Goal: Task Accomplishment & Management: Manage account settings

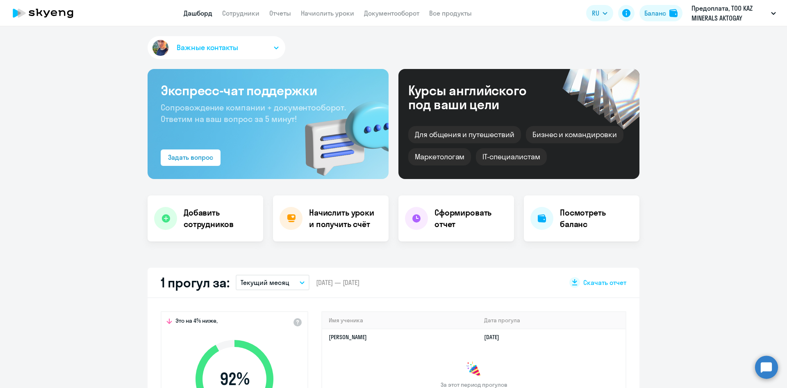
select select "30"
click at [280, 14] on link "Отчеты" at bounding box center [280, 13] width 22 height 8
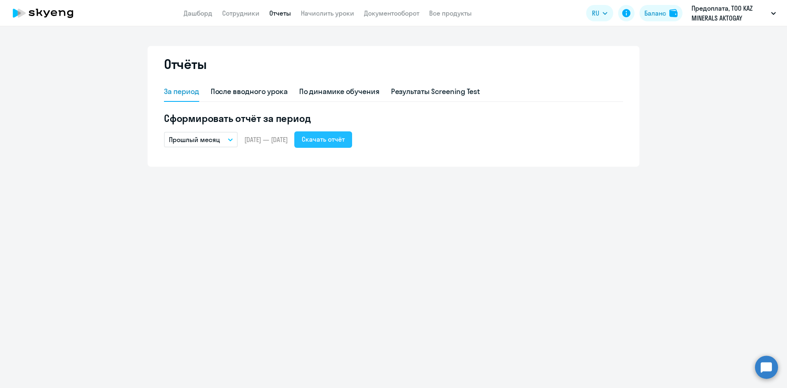
click at [345, 142] on div "Скачать отчёт" at bounding box center [323, 139] width 43 height 10
click at [230, 14] on link "Сотрудники" at bounding box center [240, 13] width 37 height 8
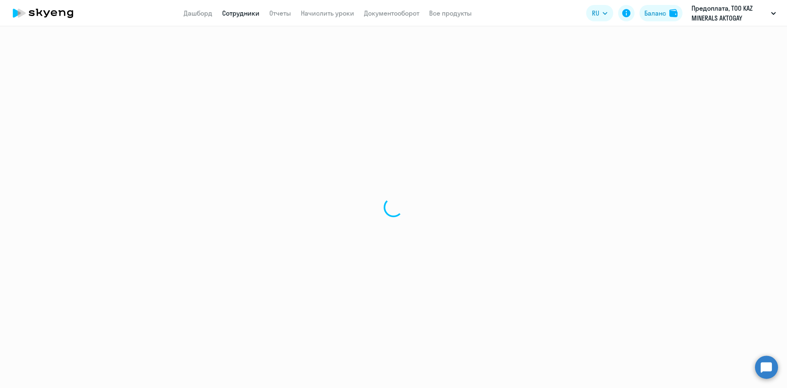
select select "30"
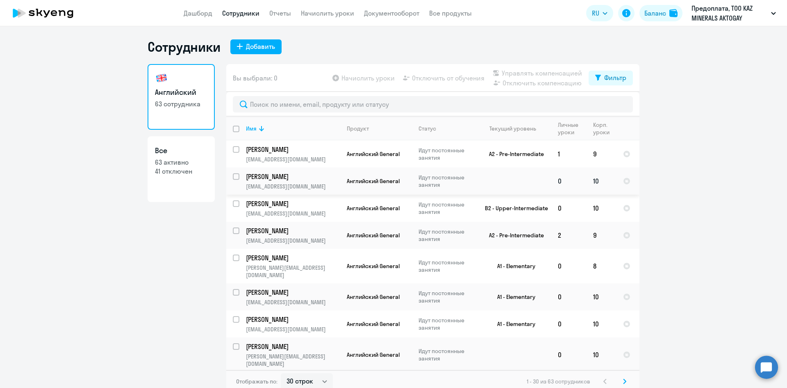
click at [277, 177] on p "[PERSON_NAME]" at bounding box center [292, 176] width 93 height 9
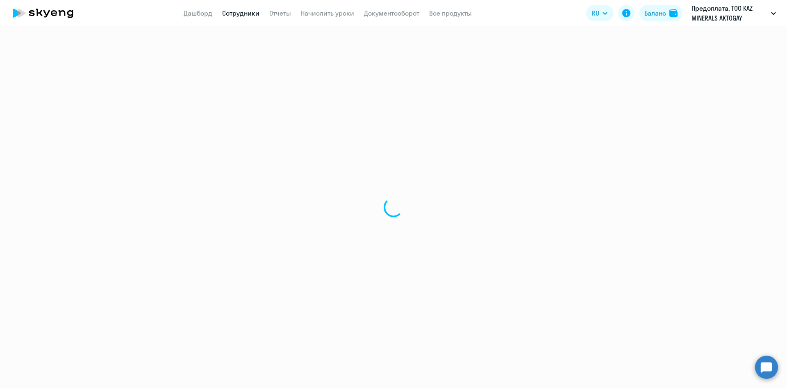
click at [277, 177] on div at bounding box center [393, 206] width 787 height 361
select select "english"
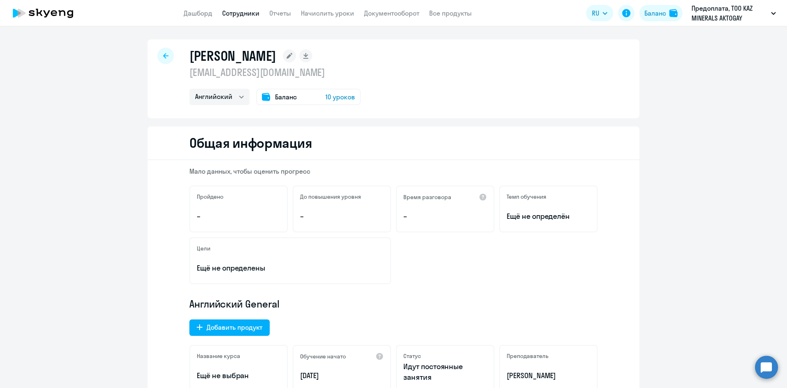
click at [296, 59] on rect at bounding box center [289, 55] width 13 height 13
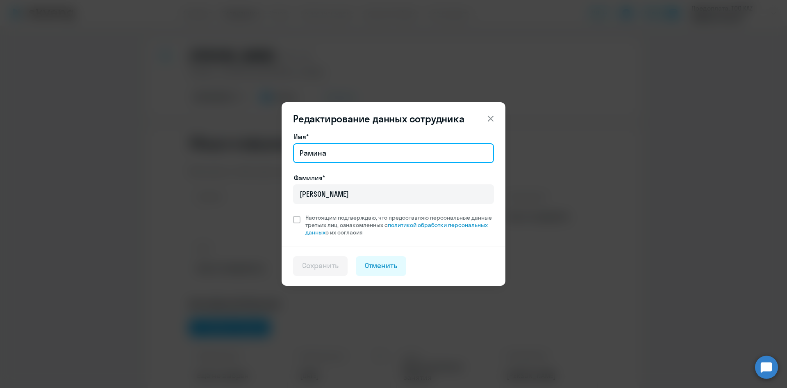
drag, startPoint x: 419, startPoint y: 152, endPoint x: 244, endPoint y: 150, distance: 175.5
click at [244, 150] on div "Редактирование данных сотрудника Имя* [PERSON_NAME]* [PERSON_NAME] Настоящим по…" at bounding box center [393, 194] width 397 height 230
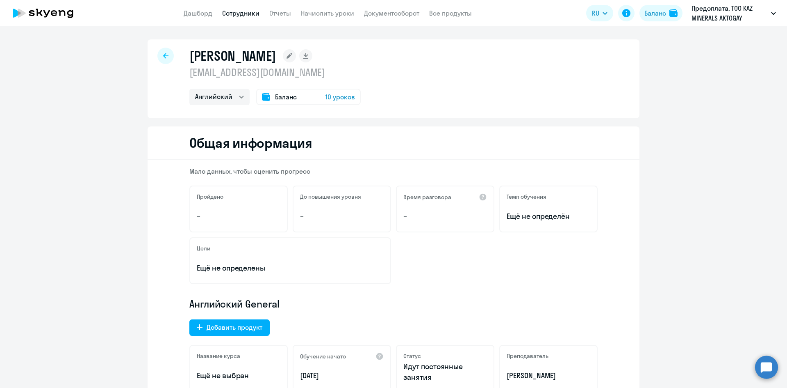
click at [296, 60] on rect at bounding box center [289, 55] width 13 height 13
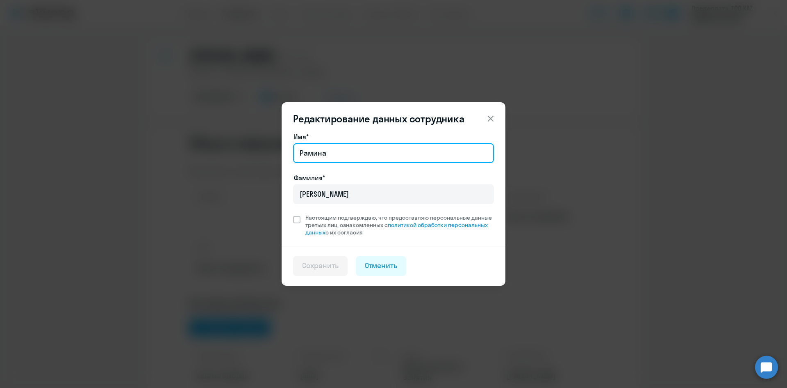
drag, startPoint x: 348, startPoint y: 154, endPoint x: 253, endPoint y: 146, distance: 94.7
click at [253, 146] on div "Редактирование данных сотрудника Имя* [PERSON_NAME]* [PERSON_NAME] Настоящим по…" at bounding box center [393, 194] width 397 height 230
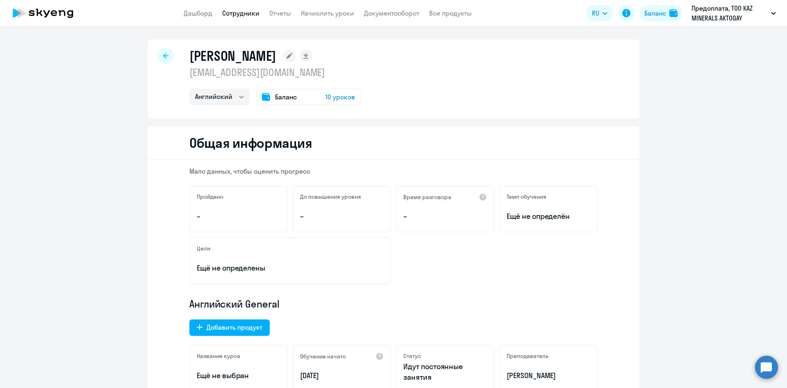
click at [296, 57] on rect at bounding box center [289, 55] width 13 height 13
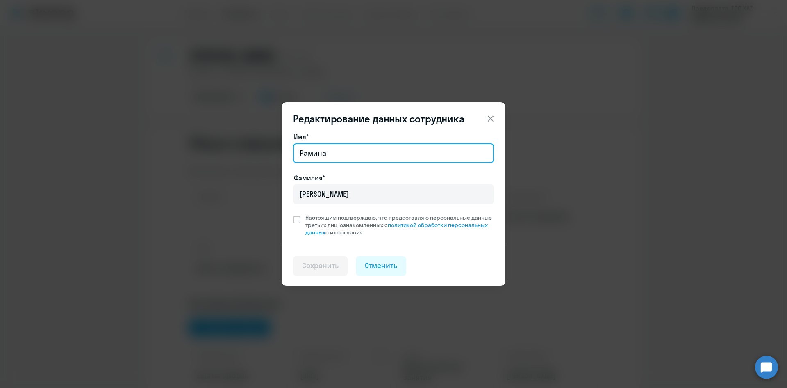
click at [337, 155] on input "Рамина" at bounding box center [393, 153] width 201 height 20
type input "[PERSON_NAME]"
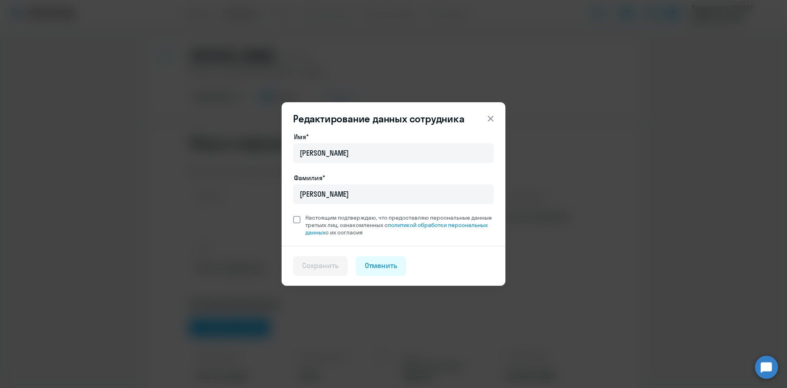
click at [298, 220] on span at bounding box center [296, 219] width 7 height 7
click at [293, 214] on input "Настоящим подтверждаю, что предоставляю персональные данные третьих лиц, ознако…" at bounding box center [293, 213] width 0 height 0
checkbox input "true"
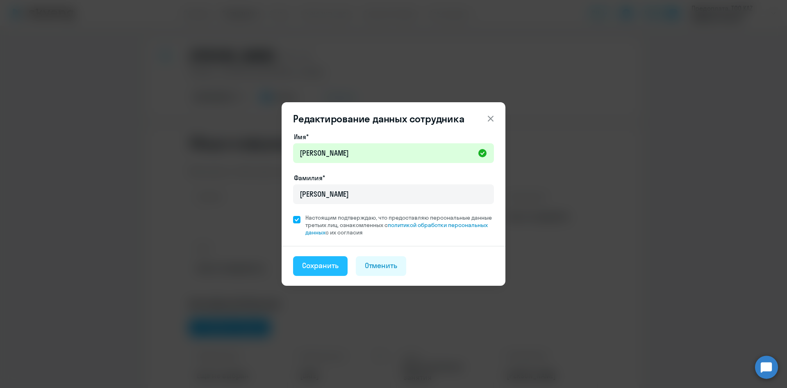
click at [333, 264] on div "Сохранить" at bounding box center [320, 265] width 36 height 11
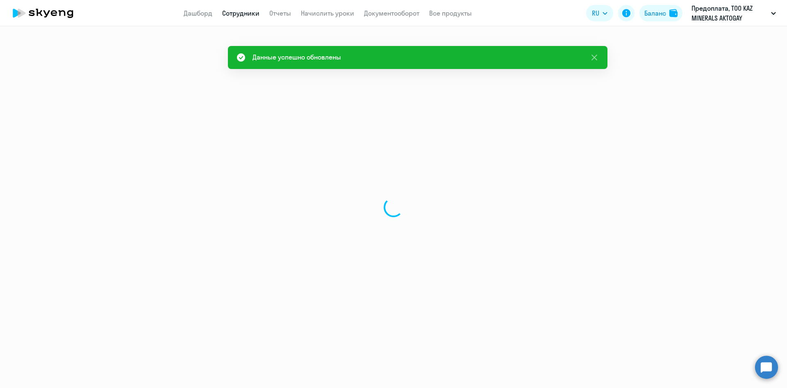
select select "english"
